Goal: Task Accomplishment & Management: Manage account settings

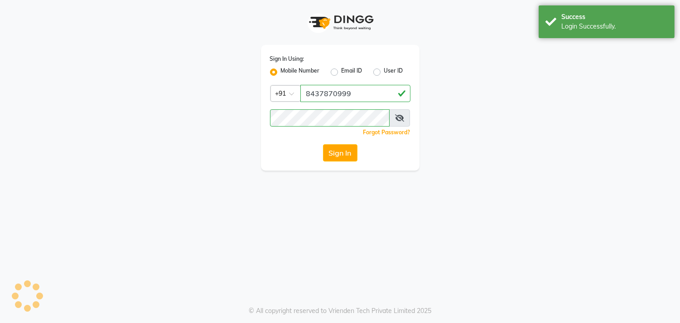
select select "67"
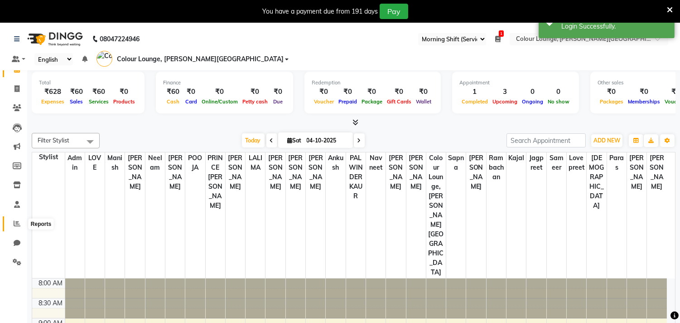
click at [20, 219] on span at bounding box center [17, 223] width 16 height 10
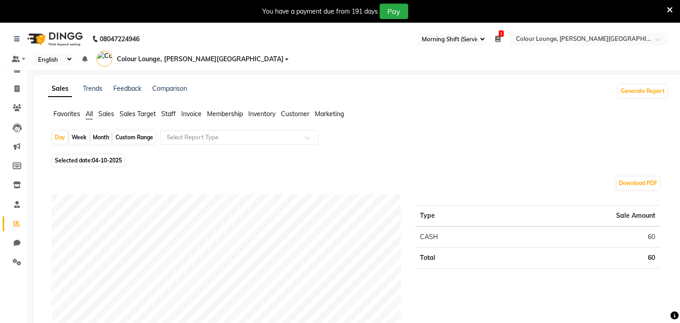
click at [65, 110] on span "Favorites" at bounding box center [66, 114] width 27 height 8
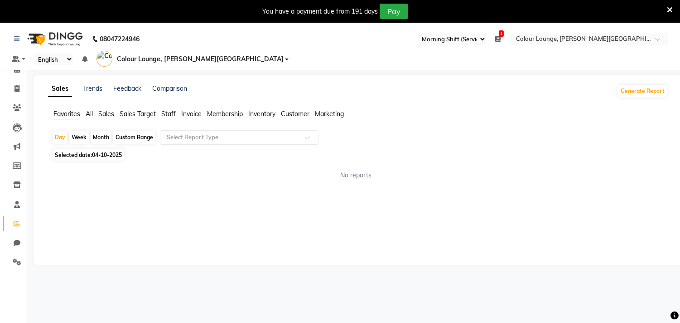
click at [103, 149] on span "Selected date: 04-10-2025" at bounding box center [89, 154] width 72 height 11
select select "10"
select select "2025"
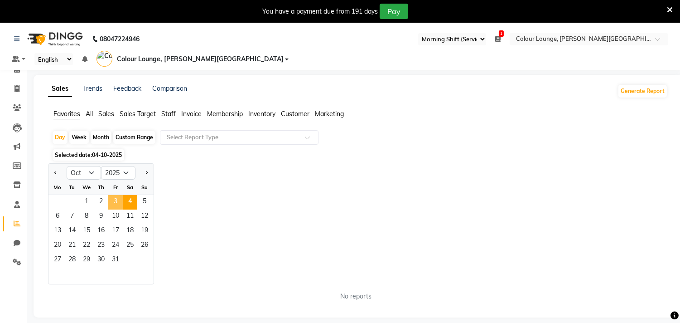
click at [112, 195] on span "3" at bounding box center [115, 202] width 14 height 14
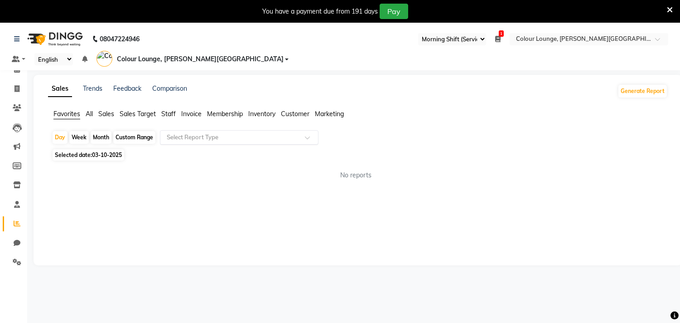
click at [176, 133] on input "text" at bounding box center [230, 137] width 130 height 9
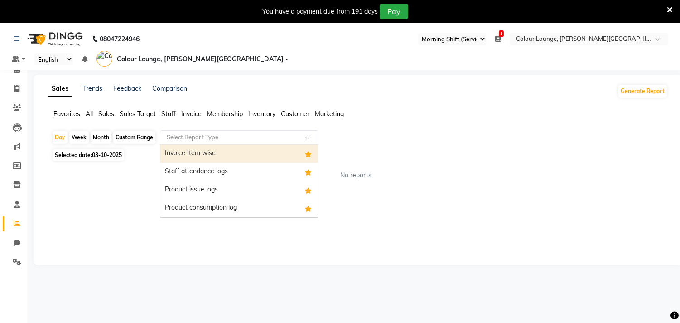
click at [178, 145] on div "Invoice Item wise" at bounding box center [239, 154] width 158 height 18
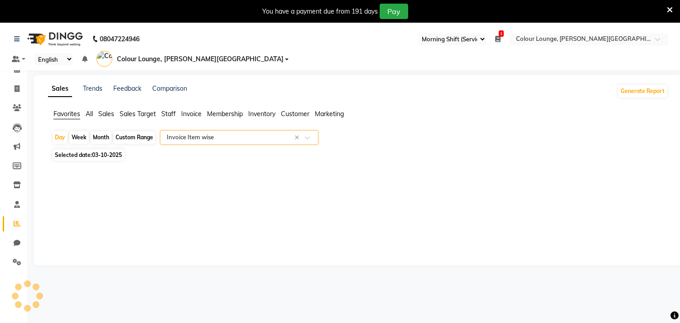
select select "full_report"
select select "csv"
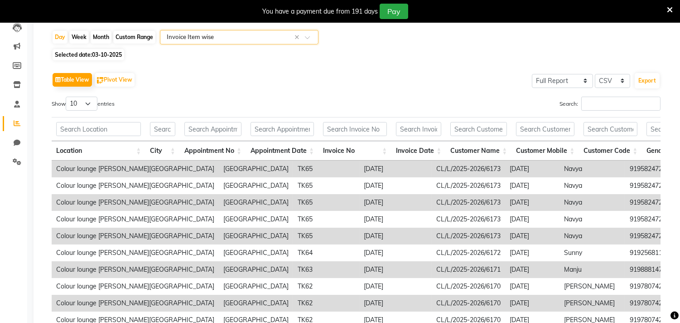
scroll to position [101, 0]
click at [75, 96] on select "10 25 50 100" at bounding box center [82, 103] width 32 height 14
select select "100"
click at [67, 96] on select "10 25 50 100" at bounding box center [82, 103] width 32 height 14
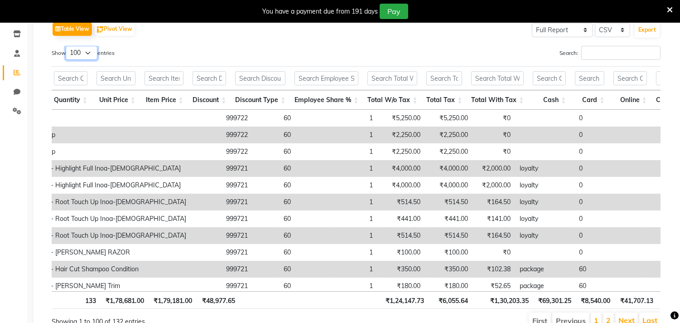
scroll to position [0, 0]
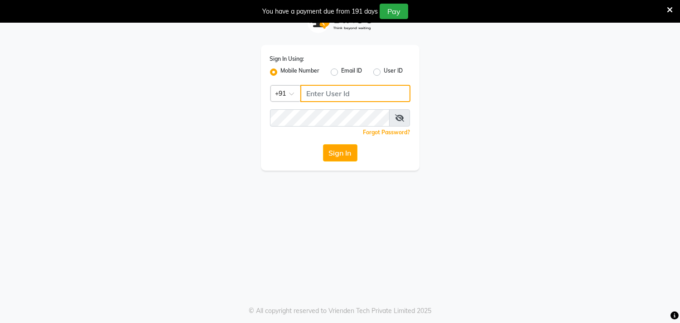
click at [365, 92] on input "Username" at bounding box center [355, 93] width 110 height 17
type input "8437870999"
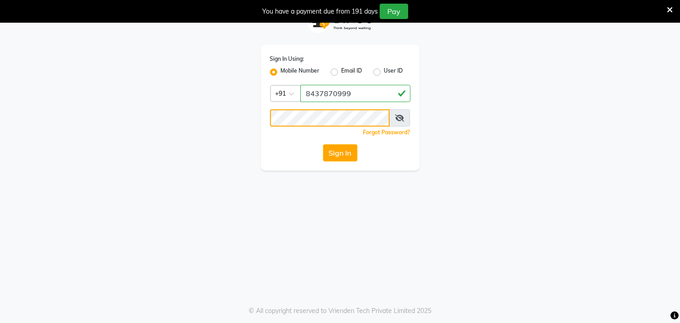
click at [323, 144] on button "Sign In" at bounding box center [340, 152] width 34 height 17
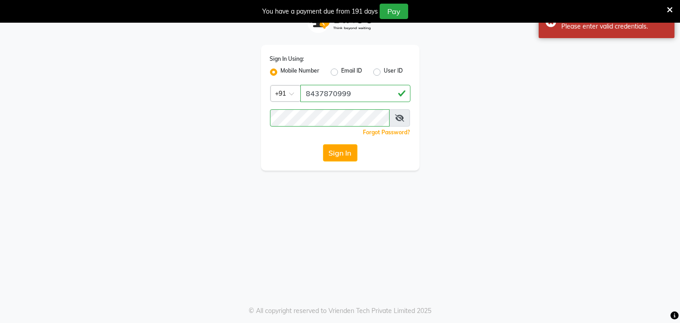
click at [399, 121] on icon at bounding box center [399, 117] width 9 height 7
click at [323, 144] on button "Sign In" at bounding box center [340, 152] width 34 height 17
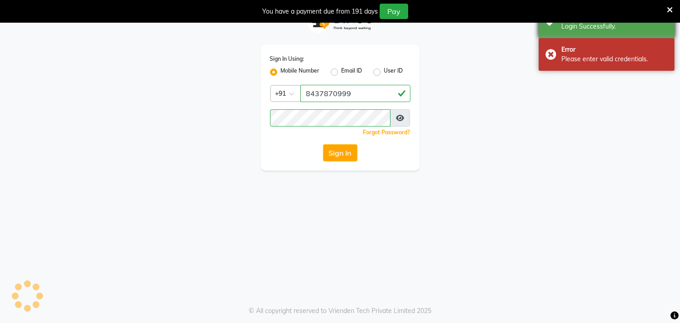
click at [668, 12] on icon at bounding box center [670, 10] width 6 height 8
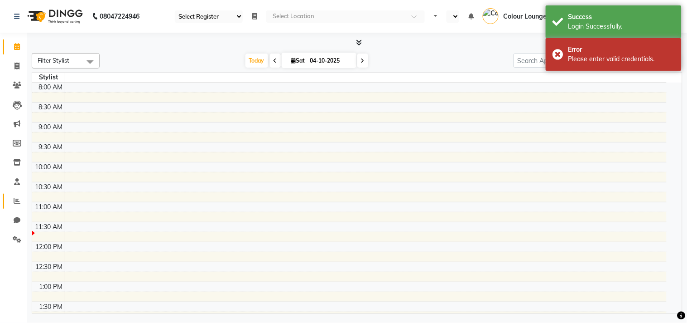
click at [16, 202] on icon at bounding box center [17, 200] width 7 height 7
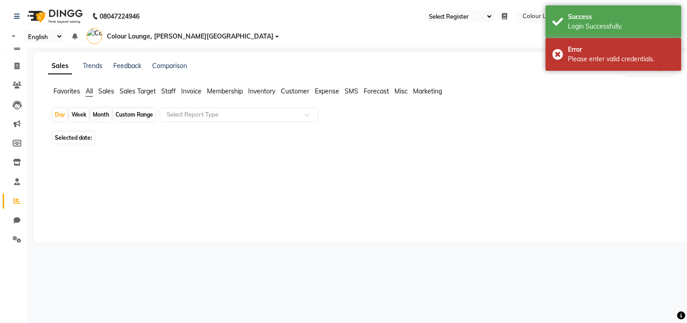
select select "67"
select select "en"
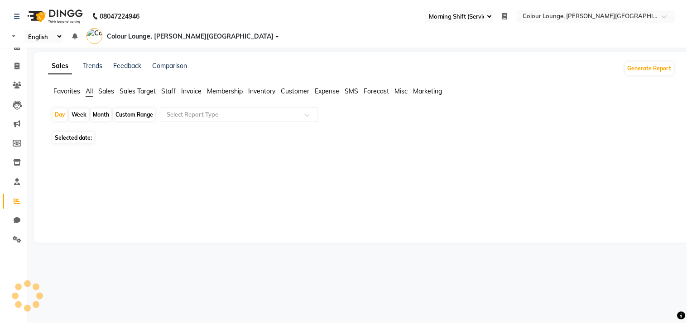
click at [68, 87] on span "Favorites" at bounding box center [66, 91] width 27 height 8
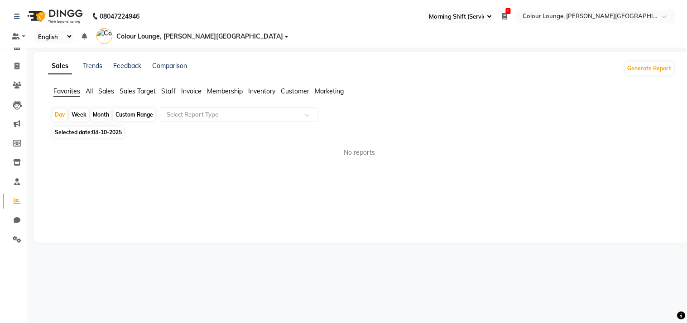
click at [103, 129] on span "04-10-2025" at bounding box center [107, 132] width 30 height 7
select select "10"
select select "2025"
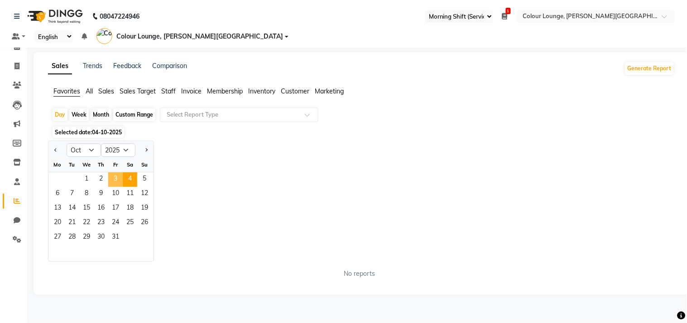
click at [116, 172] on span "3" at bounding box center [115, 179] width 14 height 14
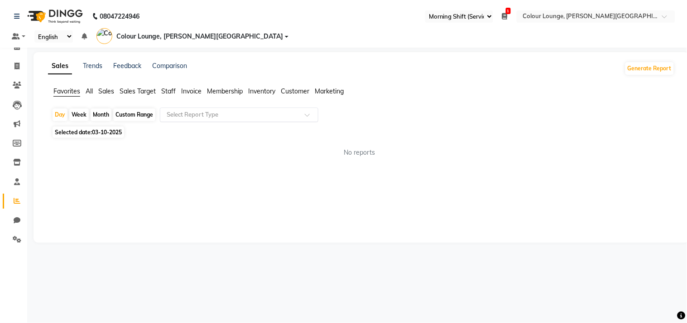
click at [204, 107] on div "Select Report Type" at bounding box center [239, 114] width 159 height 14
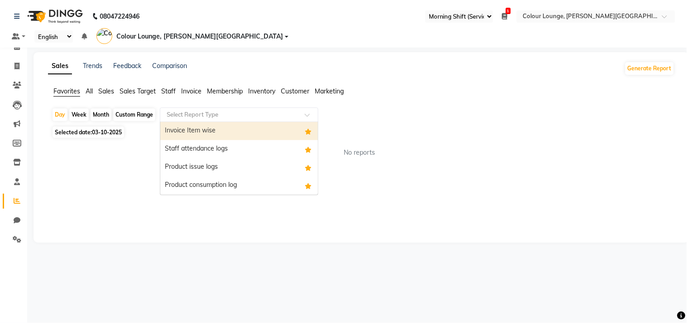
click at [199, 122] on div "Invoice Item wise" at bounding box center [239, 131] width 158 height 18
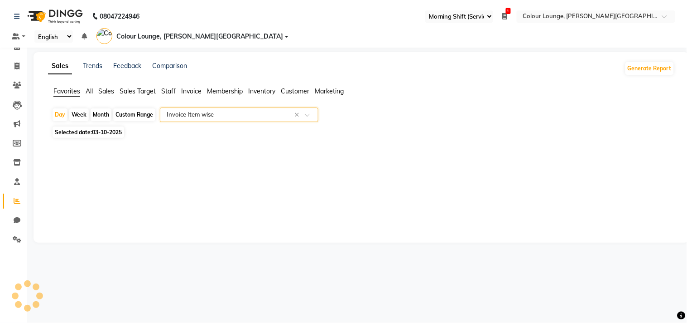
select select "full_report"
select select "csv"
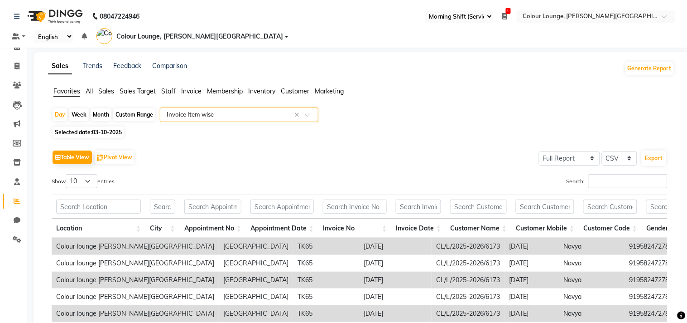
click at [210, 107] on div "Select Report Type × Invoice Item wise ×" at bounding box center [239, 114] width 159 height 14
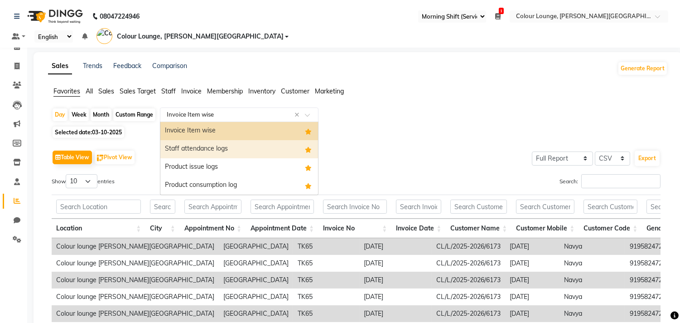
click at [200, 140] on div "Staff attendance logs" at bounding box center [239, 149] width 158 height 18
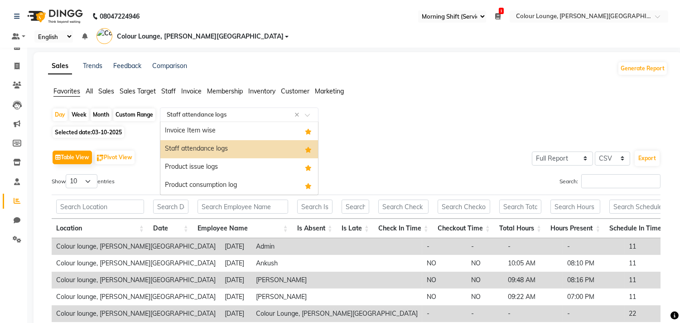
click at [249, 110] on input "text" at bounding box center [230, 114] width 130 height 9
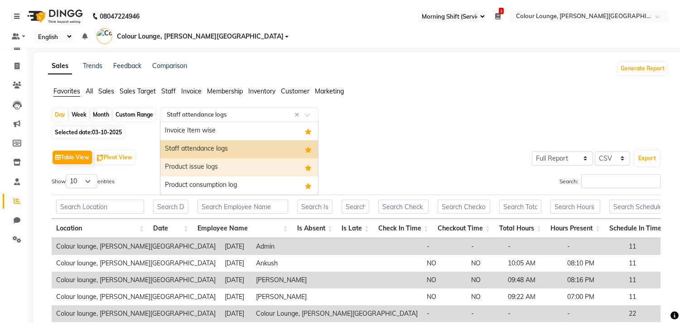
click at [220, 158] on div "Product issue logs" at bounding box center [239, 167] width 158 height 18
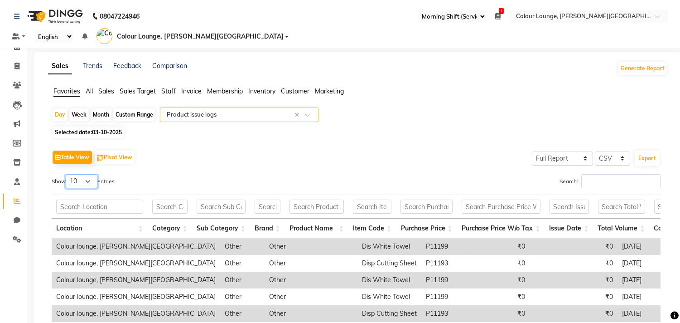
click at [72, 174] on select "10 25 50 100" at bounding box center [82, 181] width 32 height 14
click at [67, 174] on select "10 25 50 100" at bounding box center [82, 181] width 32 height 14
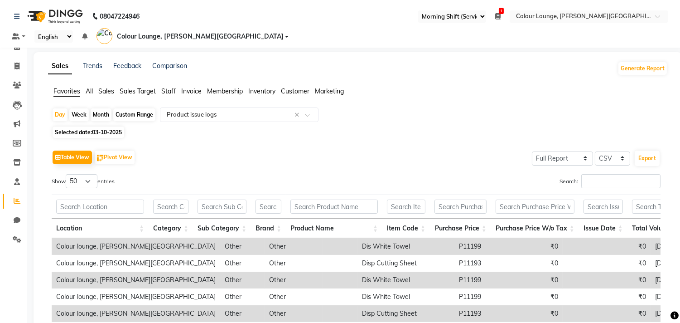
click at [75, 176] on div "Show 10 25 50 100 entries" at bounding box center [201, 183] width 298 height 18
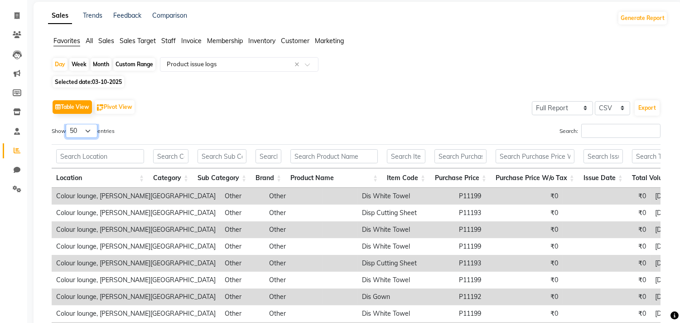
drag, startPoint x: 87, startPoint y: 115, endPoint x: 87, endPoint y: 120, distance: 5.0
click at [87, 124] on select "10 25 50 100" at bounding box center [82, 131] width 32 height 14
select select "100"
click at [67, 124] on select "10 25 50 100" at bounding box center [82, 131] width 32 height 14
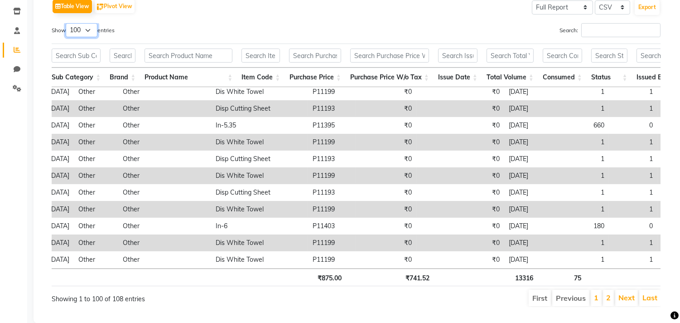
scroll to position [201, 146]
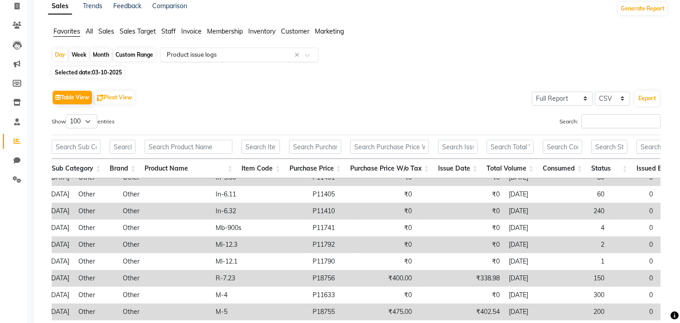
click at [229, 50] on input "text" at bounding box center [230, 54] width 130 height 9
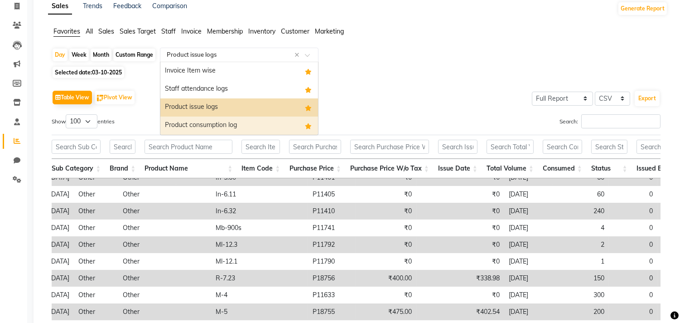
click at [206, 116] on div "Product consumption log" at bounding box center [239, 125] width 158 height 18
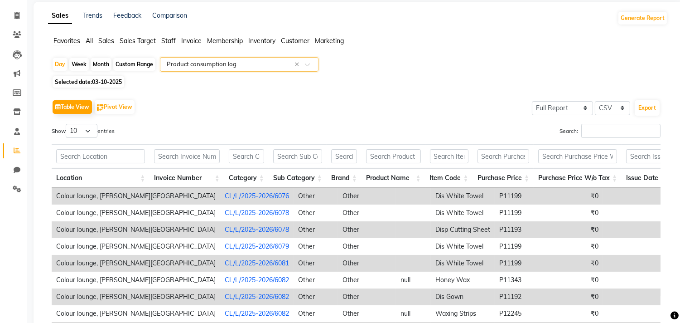
click at [104, 124] on label "Show 10 25 50 100 entries" at bounding box center [83, 131] width 63 height 14
click at [97, 124] on select "10 25 50 100" at bounding box center [82, 131] width 32 height 14
click at [96, 124] on select "10 25 50 100" at bounding box center [82, 131] width 32 height 14
select select "100"
click at [67, 124] on select "10 25 50 100" at bounding box center [82, 131] width 32 height 14
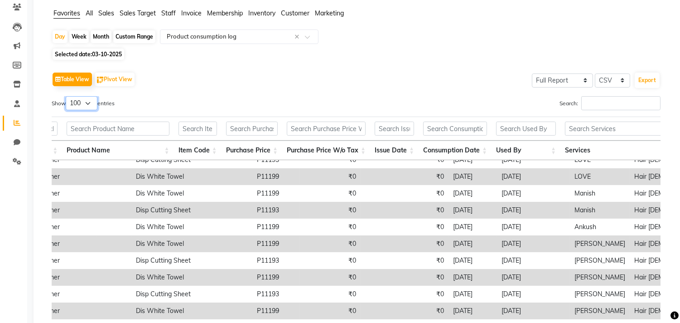
scroll to position [0, 0]
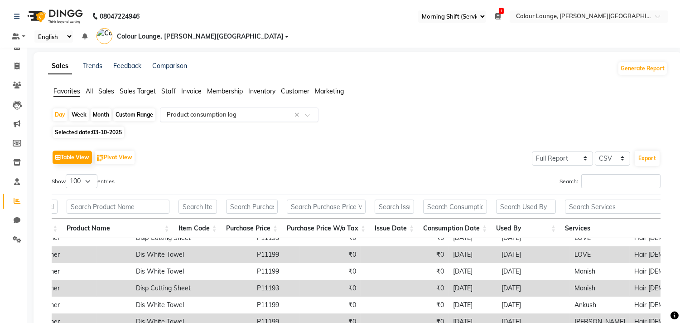
click at [215, 110] on input "text" at bounding box center [230, 114] width 130 height 9
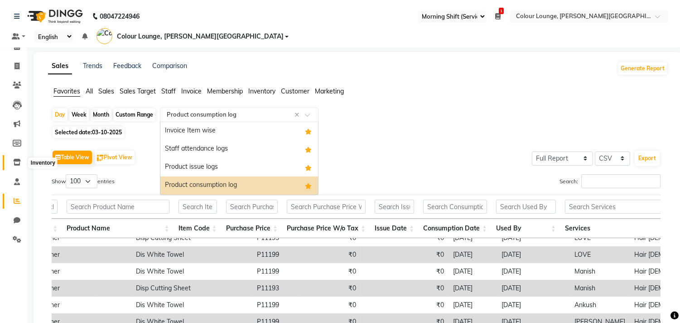
click at [16, 162] on icon at bounding box center [17, 162] width 8 height 7
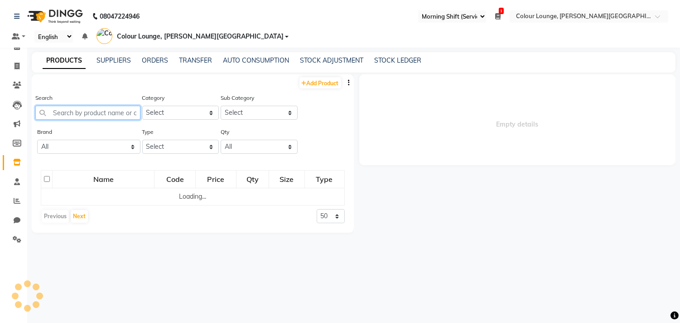
click at [65, 106] on input "text" at bounding box center [87, 113] width 105 height 14
select select
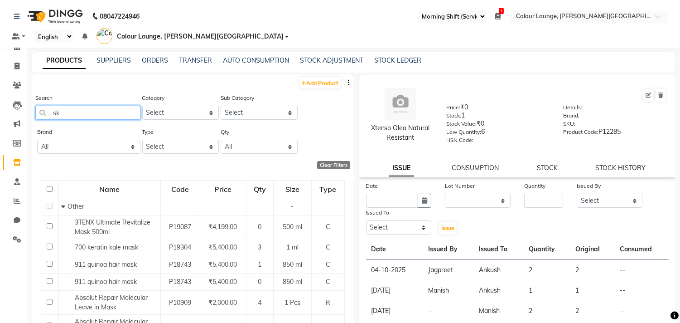
type input "s"
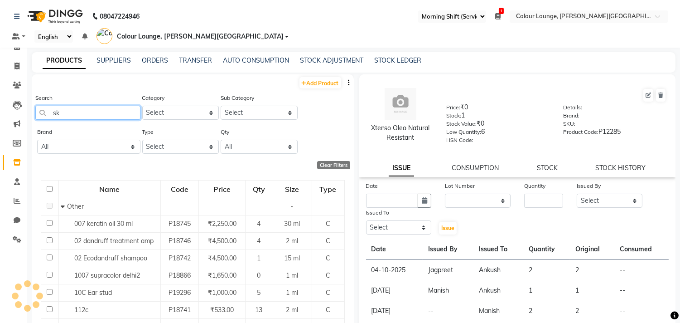
type input "sk"
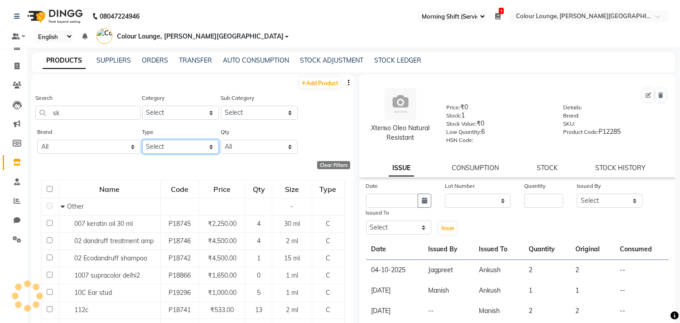
click at [167, 140] on select "Select Both Retail Consumable" at bounding box center [180, 147] width 77 height 14
select select "R"
click at [142, 140] on select "Select Both Retail Consumable" at bounding box center [180, 147] width 77 height 14
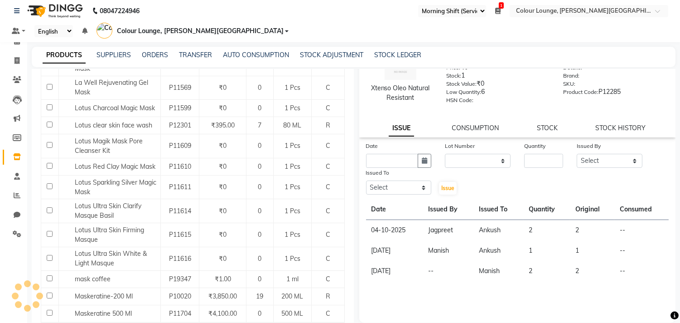
scroll to position [955, 0]
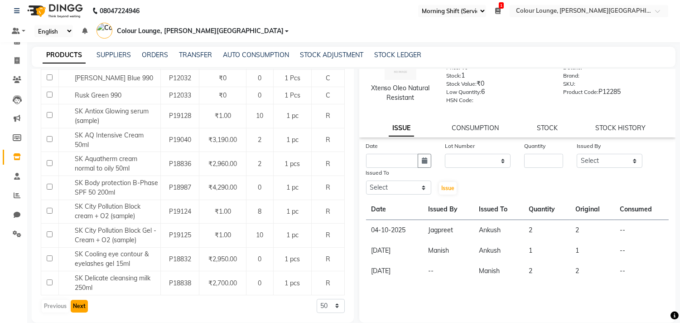
click at [71, 299] on button "Next" at bounding box center [79, 305] width 17 height 13
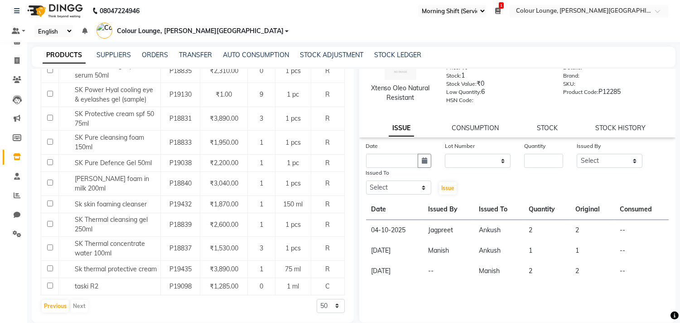
scroll to position [0, 0]
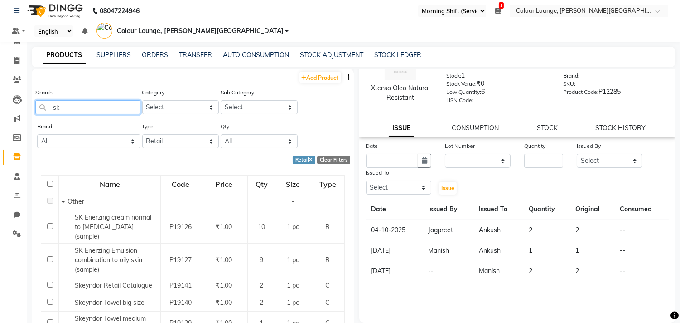
click at [96, 100] on input "sk" at bounding box center [87, 107] width 105 height 14
type input "s"
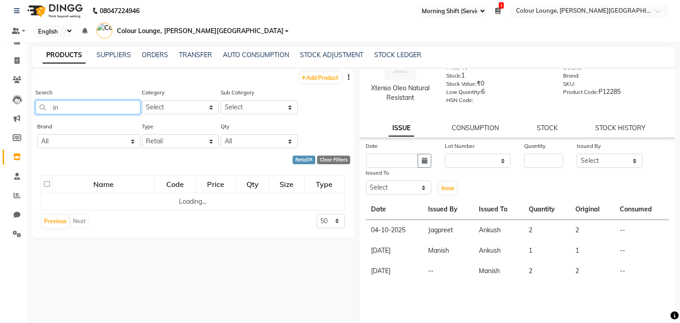
type input "i"
type input "intens"
click at [205, 134] on select "Select Both Retail Consumable" at bounding box center [180, 141] width 77 height 14
click at [19, 156] on icon at bounding box center [17, 156] width 8 height 7
click at [159, 51] on link "ORDERS" at bounding box center [155, 55] width 26 height 8
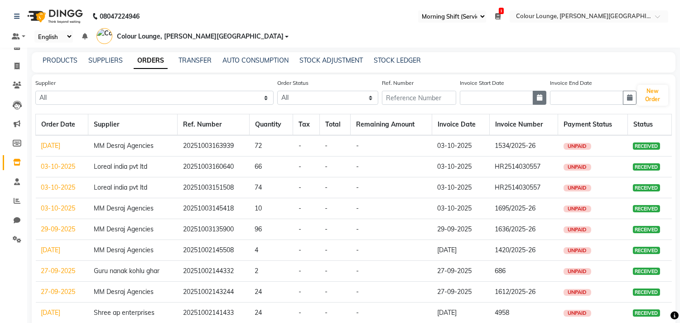
click at [537, 94] on icon "button" at bounding box center [539, 97] width 5 height 6
select select "10"
select select "2025"
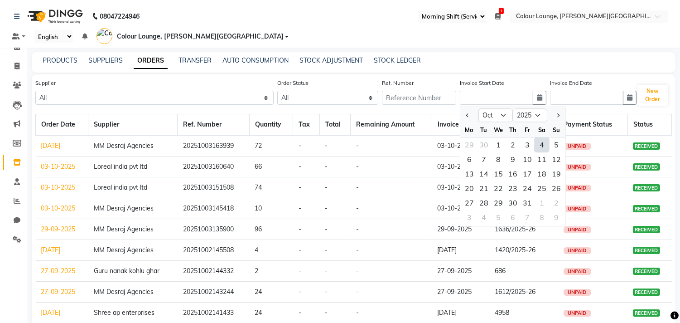
click at [520, 137] on div "3" at bounding box center [527, 144] width 14 height 14
type input "03-10-2025"
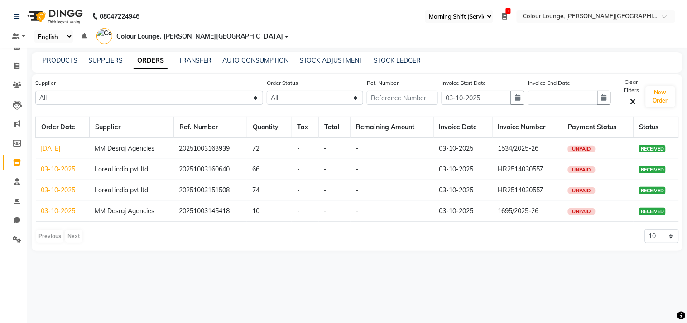
click at [55, 207] on link "03-10-2025" at bounding box center [58, 211] width 34 height 8
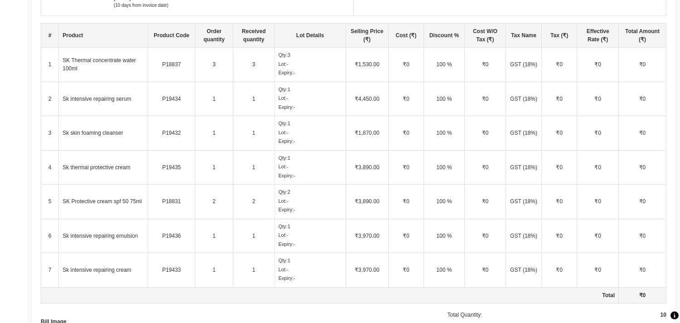
scroll to position [251, 0]
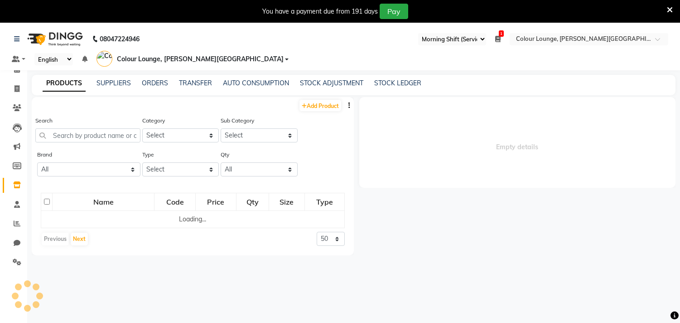
select select "67"
click at [92, 128] on input "text" at bounding box center [87, 135] width 105 height 14
select select
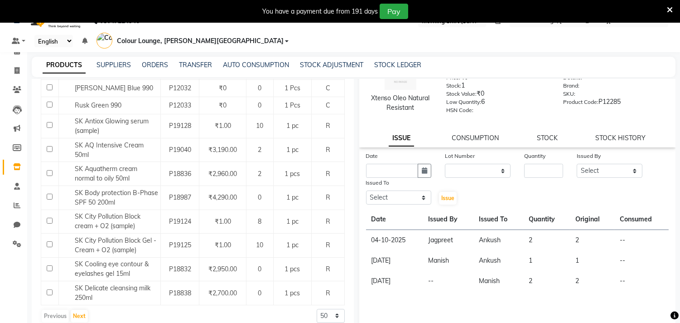
scroll to position [28, 0]
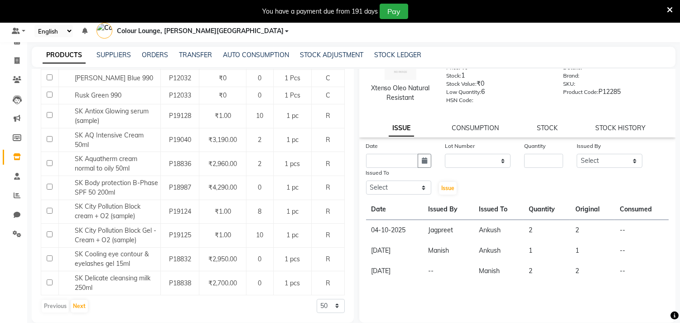
type input "SK"
click at [325, 299] on select "50 100 500" at bounding box center [331, 306] width 28 height 14
select select "100"
click at [317, 299] on select "50 100 500" at bounding box center [331, 306] width 28 height 14
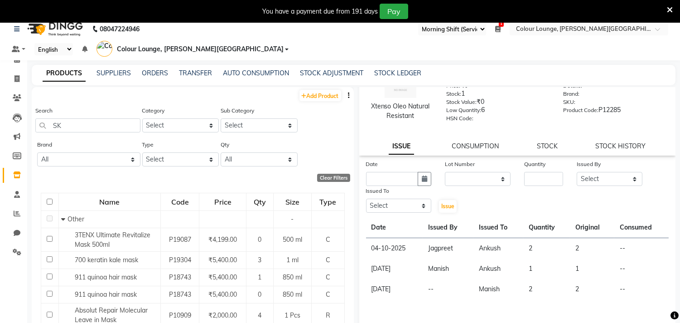
scroll to position [0, 0]
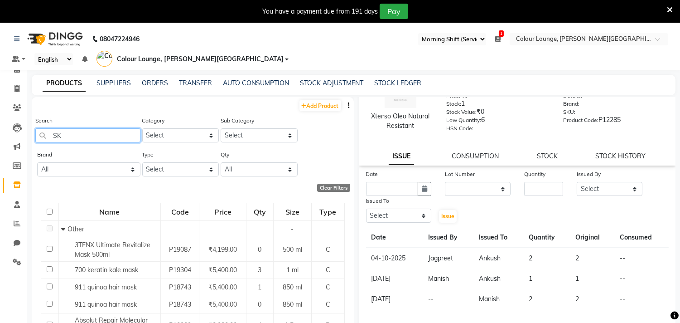
drag, startPoint x: 88, startPoint y: 125, endPoint x: 43, endPoint y: 109, distance: 48.6
click at [43, 116] on div "Search SK" at bounding box center [87, 129] width 105 height 27
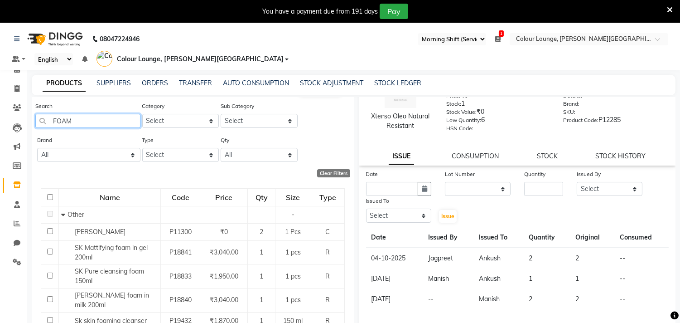
type input "FOAM"
click at [672, 10] on icon at bounding box center [670, 10] width 6 height 8
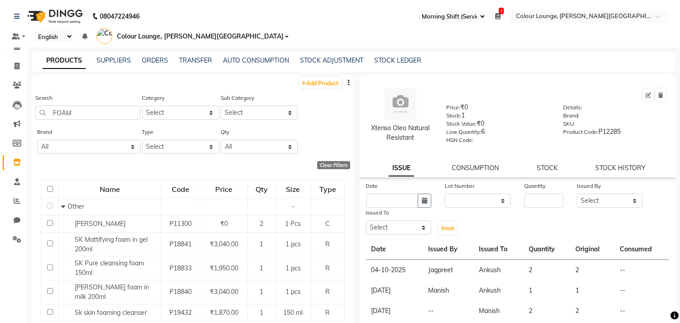
click at [284, 32] on span "Colour Lounge, [PERSON_NAME][GEOGRAPHIC_DATA]" at bounding box center [200, 37] width 167 height 10
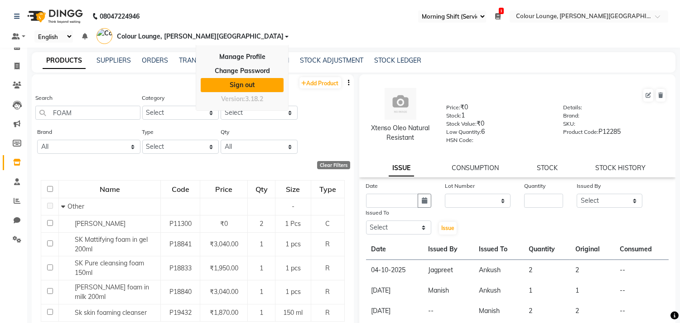
click at [284, 78] on link "Sign out" at bounding box center [242, 85] width 83 height 14
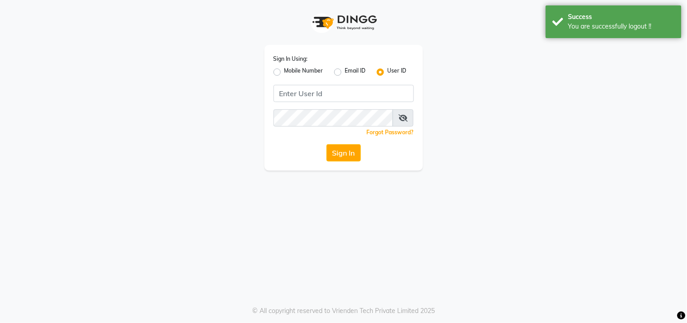
click at [285, 70] on label "Mobile Number" at bounding box center [304, 72] width 39 height 11
click at [285, 70] on input "Mobile Number" at bounding box center [288, 70] width 6 height 6
radio input "true"
radio input "false"
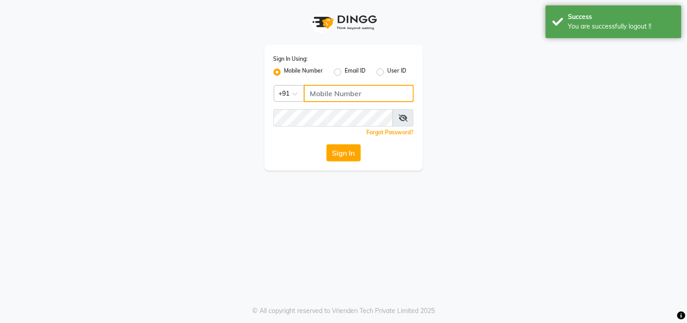
click at [307, 90] on input "Username" at bounding box center [359, 93] width 110 height 17
type input "8437883999"
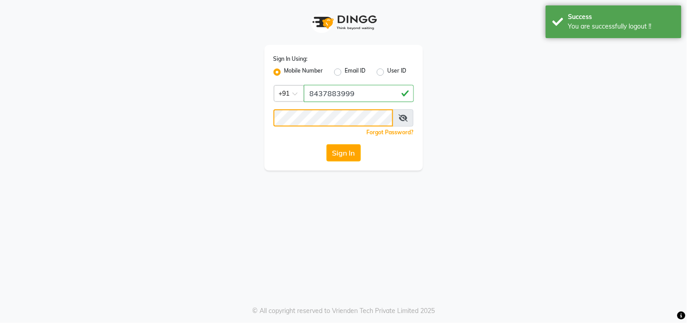
click at [327, 144] on button "Sign In" at bounding box center [344, 152] width 34 height 17
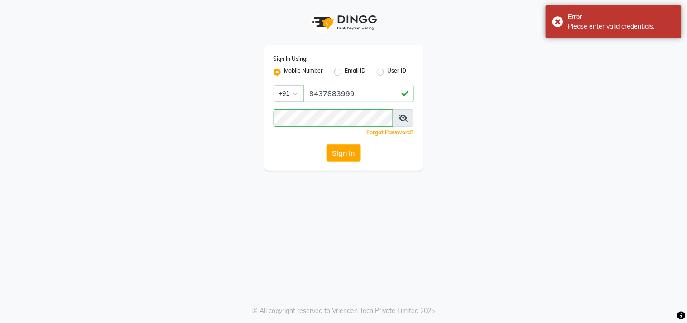
click at [404, 120] on icon at bounding box center [403, 117] width 9 height 7
click at [271, 135] on div "Sign In Using: Mobile Number Email ID User ID Country Code × [PHONE_NUMBER] Rem…" at bounding box center [344, 107] width 159 height 125
click at [327, 144] on button "Sign In" at bounding box center [344, 152] width 34 height 17
